Goal: Information Seeking & Learning: Learn about a topic

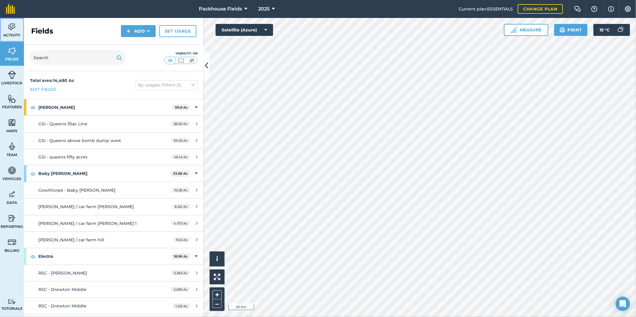
click at [7, 34] on span "Activity" at bounding box center [12, 35] width 24 height 5
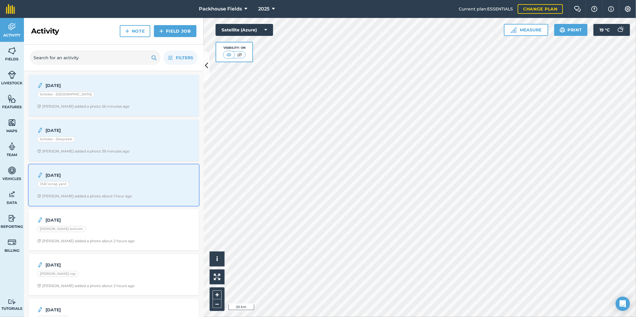
click at [122, 187] on div "JSR/ scrap yard" at bounding box center [113, 185] width 153 height 8
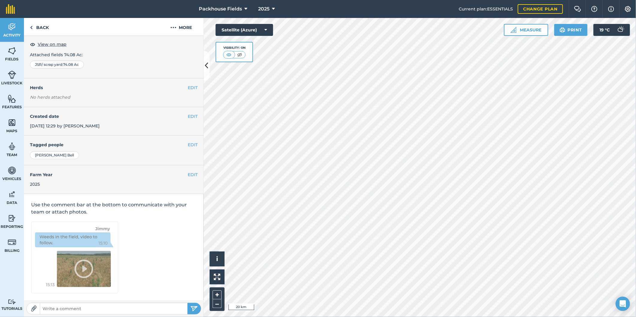
scroll to position [2, 0]
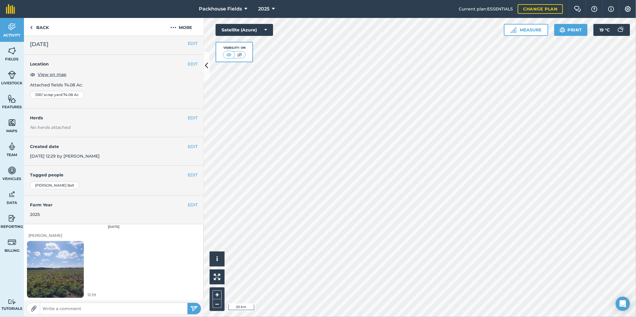
click at [65, 266] on img at bounding box center [55, 270] width 57 height 76
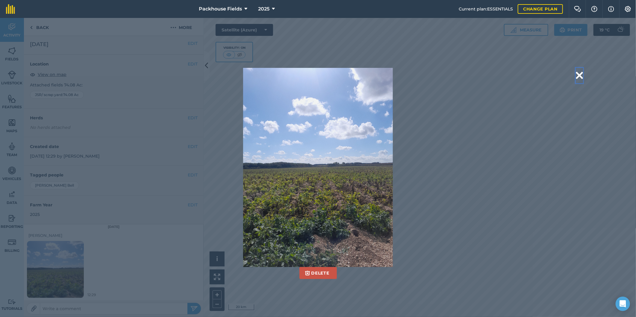
click at [578, 75] on button at bounding box center [579, 75] width 7 height 15
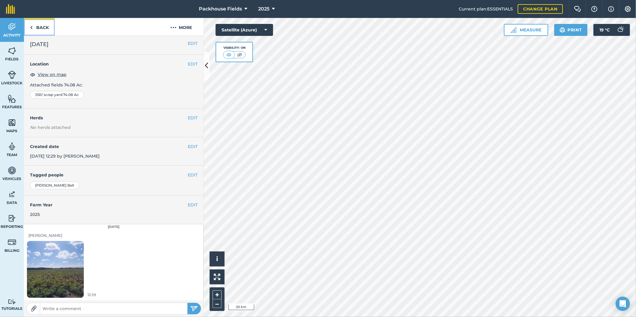
click at [44, 30] on link "Back" at bounding box center [39, 27] width 31 height 18
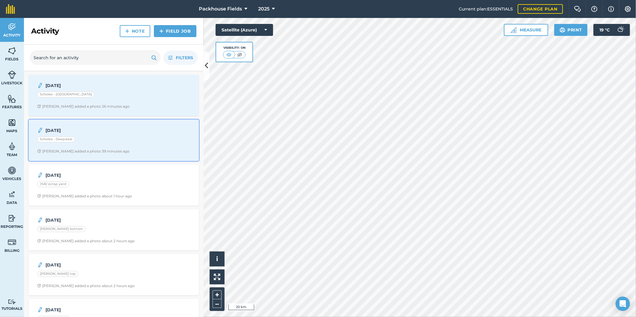
click at [90, 132] on strong "[DATE]" at bounding box center [92, 130] width 95 height 7
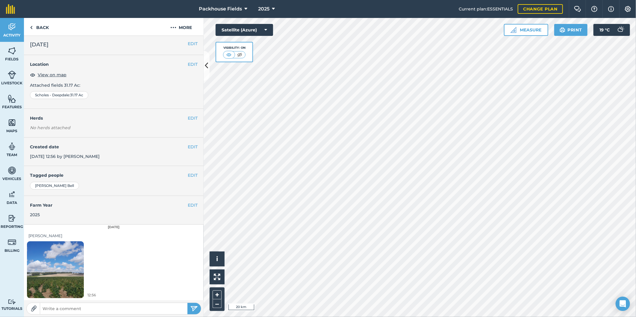
scroll to position [2, 0]
click at [68, 262] on img at bounding box center [55, 270] width 57 height 76
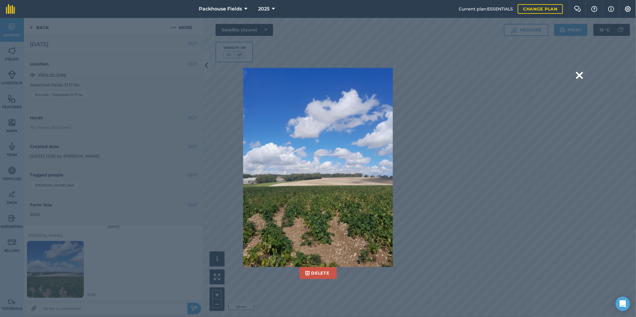
click at [581, 76] on button at bounding box center [579, 75] width 7 height 15
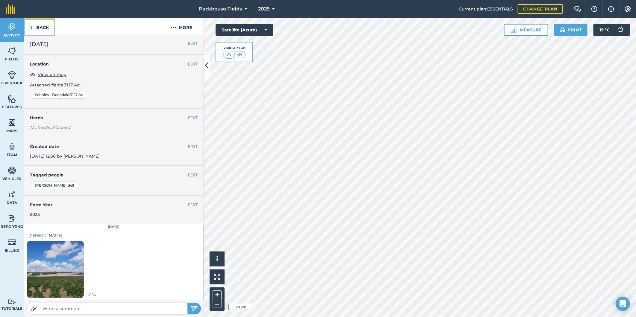
click at [50, 31] on link "Back" at bounding box center [39, 27] width 31 height 18
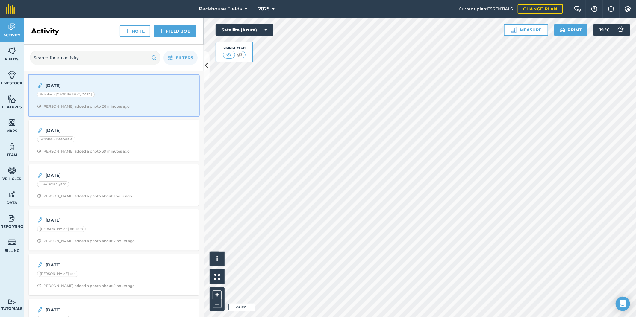
click at [99, 97] on div "Scholes - [GEOGRAPHIC_DATA]" at bounding box center [113, 96] width 153 height 8
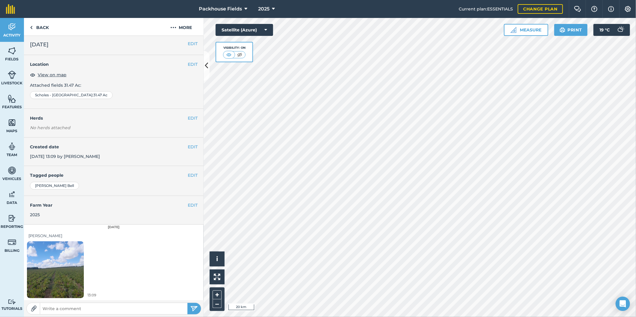
scroll to position [2, 0]
click at [69, 258] on img at bounding box center [55, 270] width 57 height 76
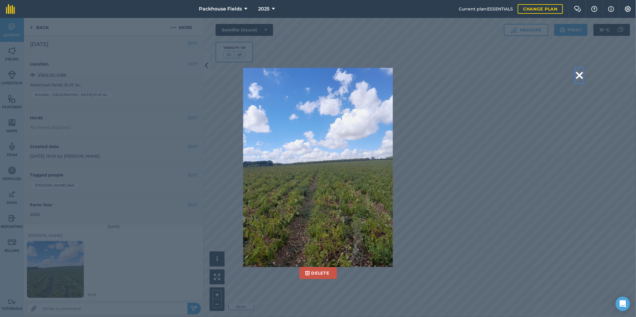
click at [579, 78] on button at bounding box center [579, 75] width 7 height 15
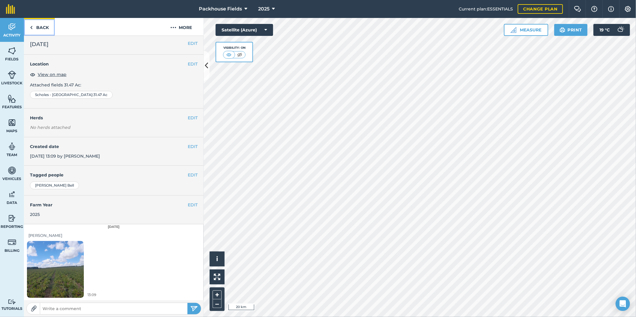
click at [47, 31] on link "Back" at bounding box center [39, 27] width 31 height 18
